Goal: Task Accomplishment & Management: Complete application form

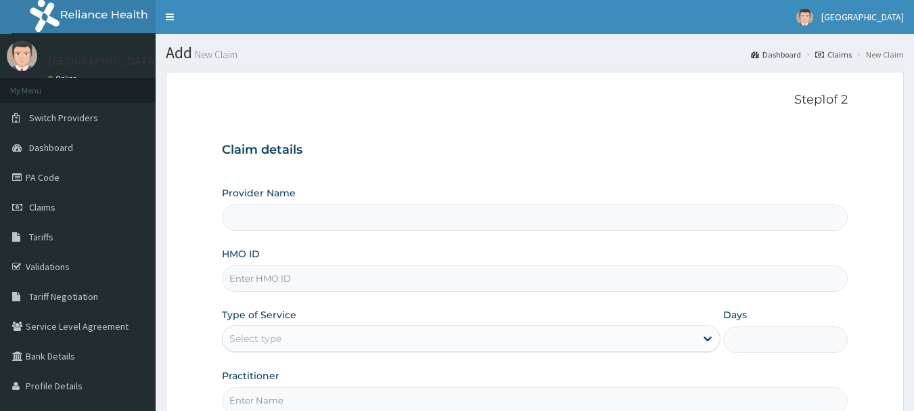
type input "Peaceful Health Hospital"
drag, startPoint x: 0, startPoint y: 0, endPoint x: 261, endPoint y: 279, distance: 382.5
click at [261, 279] on input "HMO ID" at bounding box center [535, 278] width 627 height 26
paste input "CHL/10407/A"
click at [246, 279] on input "CHL/10407/A" at bounding box center [535, 278] width 627 height 26
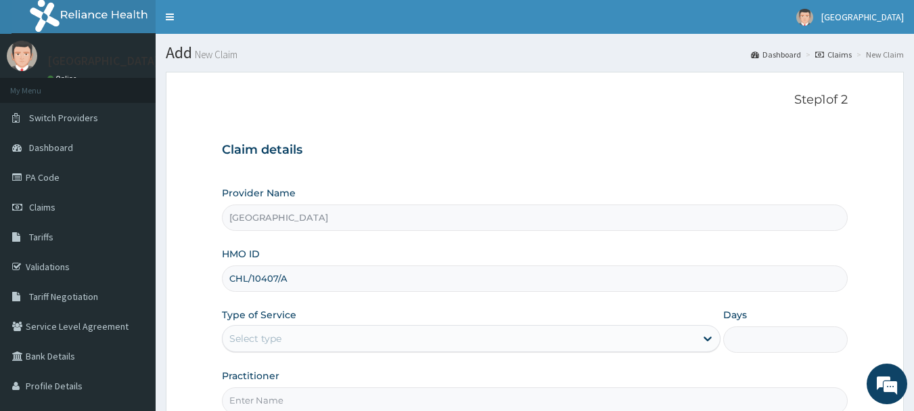
type input "CHL/10407/A"
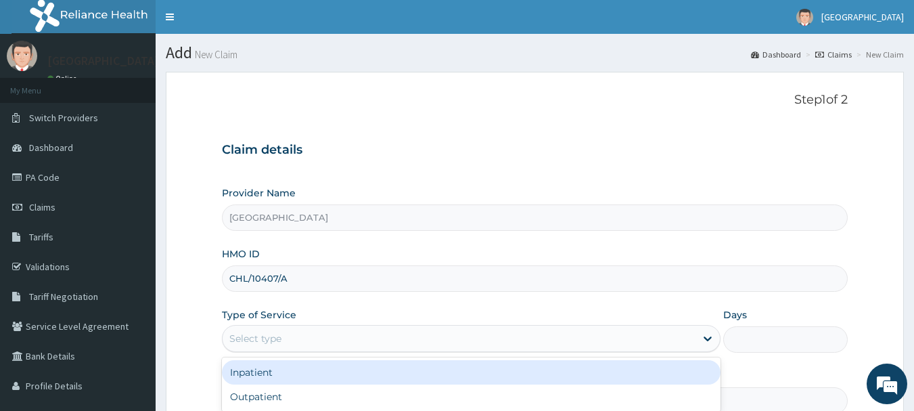
click at [288, 336] on div "Select type" at bounding box center [459, 338] width 473 height 22
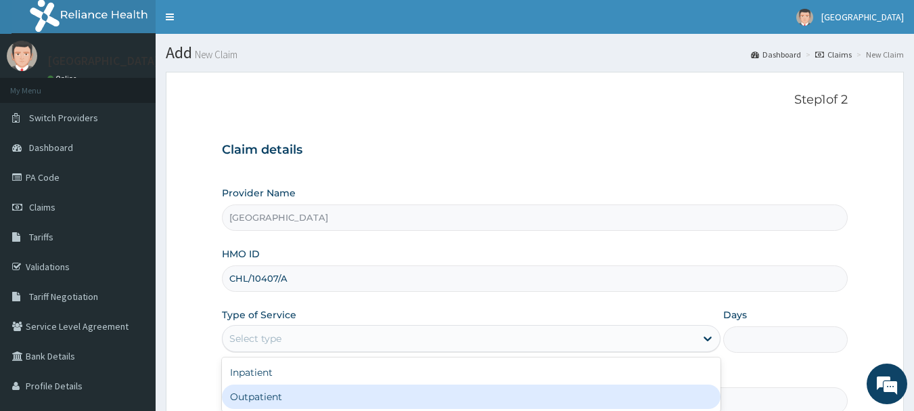
click at [272, 398] on div "Outpatient" at bounding box center [471, 396] width 499 height 24
type input "1"
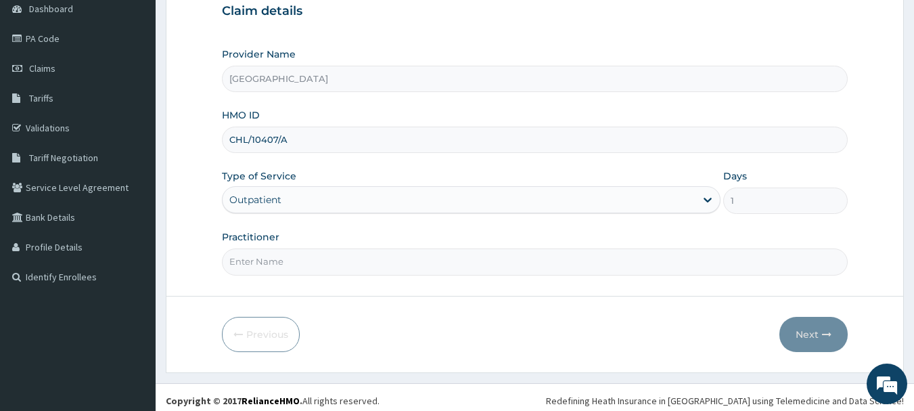
scroll to position [145, 0]
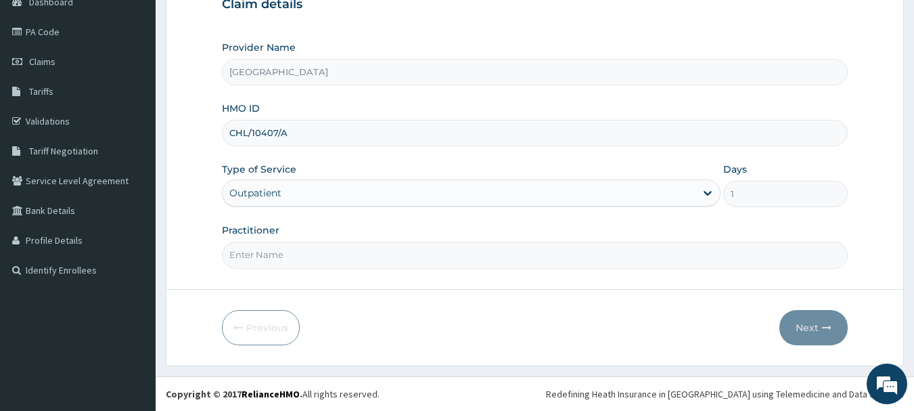
click at [343, 262] on input "Practitioner" at bounding box center [535, 255] width 627 height 26
type input "ADEMOLA"
click at [815, 327] on button "Next" at bounding box center [813, 327] width 68 height 35
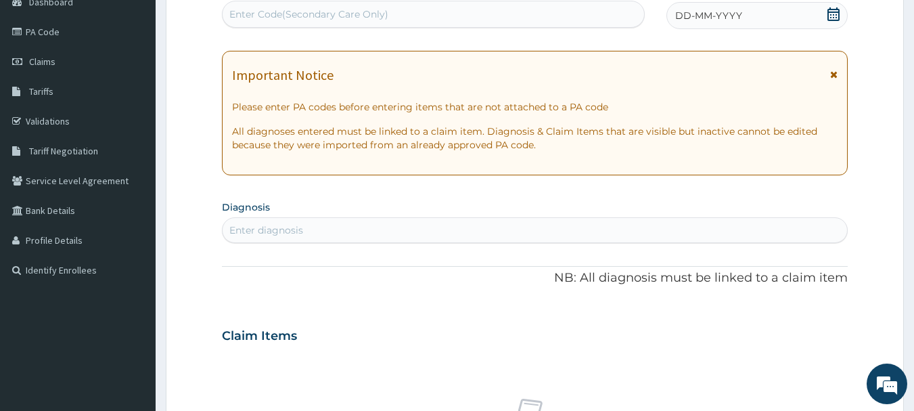
click at [278, 15] on div "Enter Code(Secondary Care Only)" at bounding box center [308, 14] width 159 height 14
paste input "PA/C3CDAB"
type input "PA/C3CDAB"
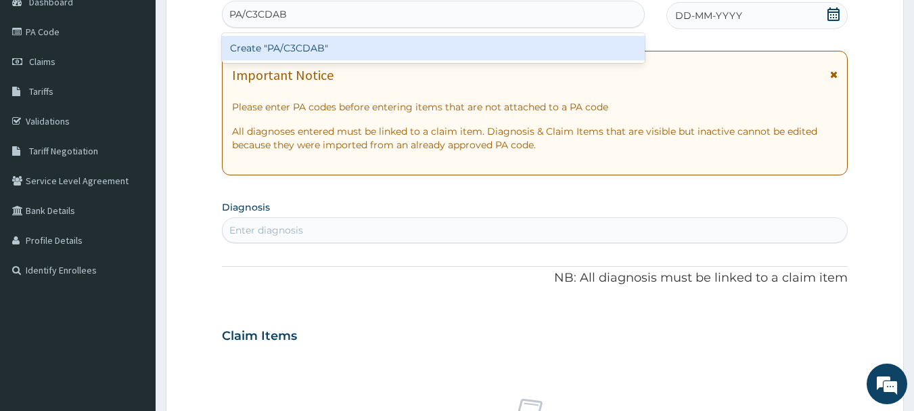
click at [303, 46] on div "Create "PA/C3CDAB"" at bounding box center [434, 48] width 424 height 24
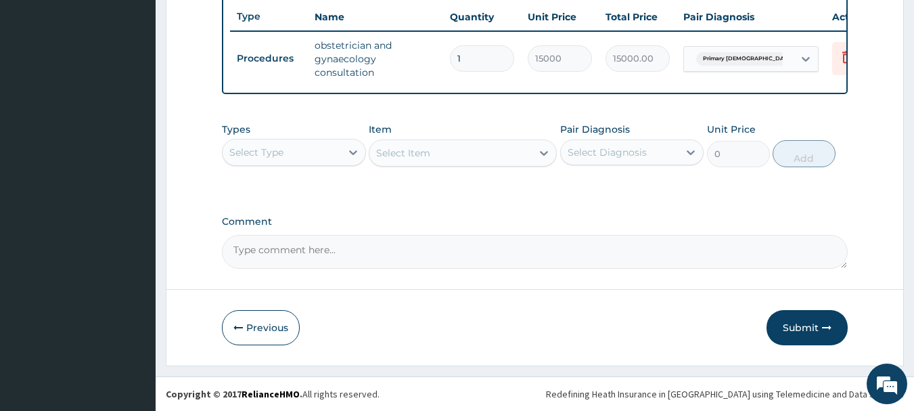
scroll to position [518, 0]
click at [793, 327] on button "Submit" at bounding box center [807, 327] width 81 height 35
click at [810, 329] on button "Submit" at bounding box center [807, 327] width 81 height 35
